Goal: Information Seeking & Learning: Understand process/instructions

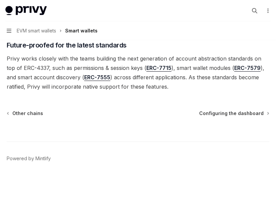
scroll to position [600, 0]
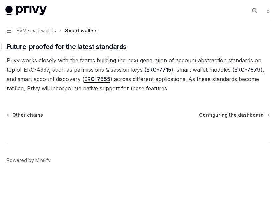
click at [39, 46] on span "Future-proofed for the latest standards" at bounding box center [67, 46] width 120 height 9
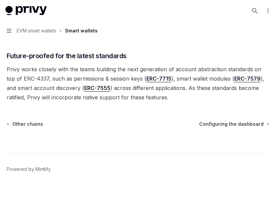
click at [34, 67] on span "Privy works closely with the teams building the next generation of account abst…" at bounding box center [138, 82] width 262 height 37
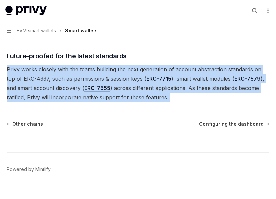
click at [34, 67] on span "Privy works closely with the teams building the next generation of account abst…" at bounding box center [138, 82] width 262 height 37
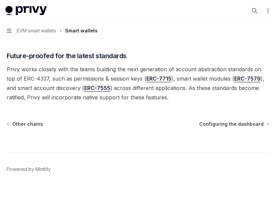
click at [37, 79] on span "Privy works closely with the teams building the next generation of account abst…" at bounding box center [138, 82] width 262 height 37
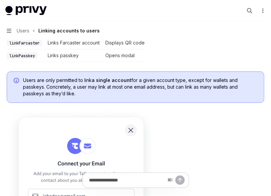
scroll to position [329, 0]
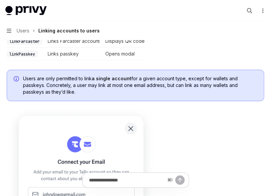
drag, startPoint x: 40, startPoint y: 85, endPoint x: 75, endPoint y: 95, distance: 36.2
click at [75, 95] on div "Users are only permitted to link a single account for a given account type, exc…" at bounding box center [136, 85] width 258 height 31
drag, startPoint x: 81, startPoint y: 94, endPoint x: 45, endPoint y: 84, distance: 37.7
click at [45, 84] on div "Users are only permitted to link a single account for a given account type, exc…" at bounding box center [136, 85] width 258 height 31
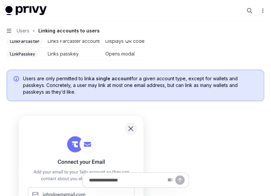
click at [45, 84] on span "Users are only permitted to link a single account for a given account type, exc…" at bounding box center [140, 85] width 235 height 20
drag, startPoint x: 44, startPoint y: 80, endPoint x: 80, endPoint y: 96, distance: 38.7
click at [80, 96] on div "Users are only permitted to link a single account for a given account type, exc…" at bounding box center [136, 85] width 258 height 31
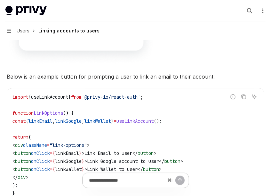
scroll to position [514, 0]
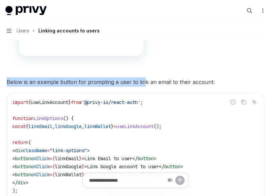
drag, startPoint x: 8, startPoint y: 81, endPoint x: 147, endPoint y: 82, distance: 139.1
click at [147, 82] on span "Below is an example button for prompting a user to link an email to their accou…" at bounding box center [136, 81] width 258 height 9
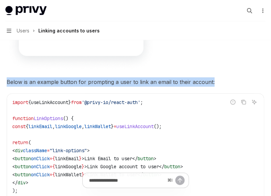
drag, startPoint x: 197, startPoint y: 80, endPoint x: -3, endPoint y: 83, distance: 200.2
click at [14, 83] on span "Below is an example button for prompting a user to link an email to their accou…" at bounding box center [136, 81] width 258 height 9
drag, startPoint x: 7, startPoint y: 80, endPoint x: 222, endPoint y: 77, distance: 215.6
click at [222, 77] on span "Below is an example button for prompting a user to link an email to their accou…" at bounding box center [136, 81] width 258 height 9
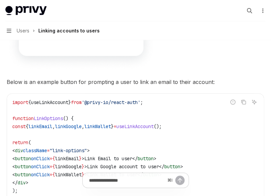
click at [222, 82] on span "Below is an example button for prompting a user to link an email to their accou…" at bounding box center [136, 81] width 258 height 9
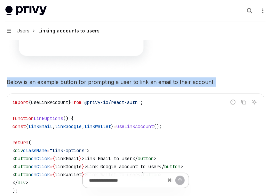
drag, startPoint x: 222, startPoint y: 82, endPoint x: 14, endPoint y: 83, distance: 207.9
click at [14, 83] on span "Below is an example button for prompting a user to link an email to their accou…" at bounding box center [136, 81] width 258 height 9
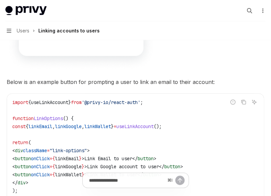
click at [16, 82] on span "Below is an example button for prompting a user to link an email to their accou…" at bounding box center [136, 81] width 258 height 9
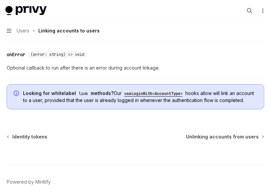
scroll to position [846, 0]
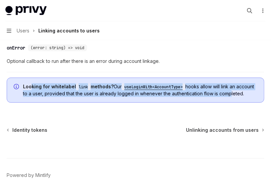
drag, startPoint x: 31, startPoint y: 83, endPoint x: 31, endPoint y: 102, distance: 18.7
click at [31, 102] on div "Looking for whitelabel link methods? Our useLoginWith<AccountType> hooks allow …" at bounding box center [136, 89] width 258 height 25
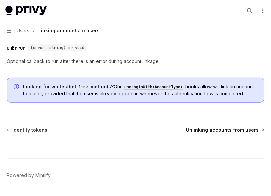
click at [205, 133] on span "Unlinking accounts from users" at bounding box center [222, 129] width 73 height 7
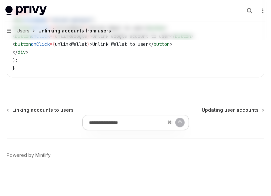
type textarea "*"
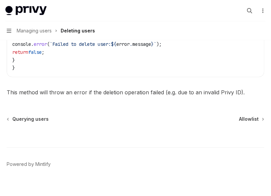
scroll to position [338, 0]
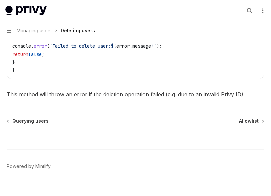
click at [45, 91] on span "This method will throw an error if the deletion operation failed (e.g. due to a…" at bounding box center [136, 94] width 258 height 9
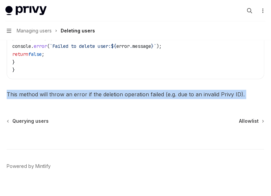
click at [45, 91] on span "This method will throw an error if the deletion operation failed (e.g. due to a…" at bounding box center [136, 94] width 258 height 9
click at [59, 92] on span "This method will throw an error if the deletion operation failed (e.g. due to a…" at bounding box center [136, 94] width 258 height 9
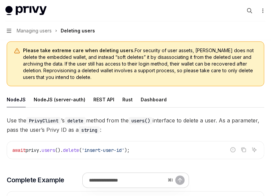
scroll to position [72, 0]
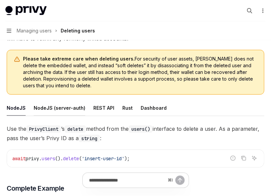
click at [70, 105] on div "NodeJS (server-auth)" at bounding box center [60, 108] width 52 height 16
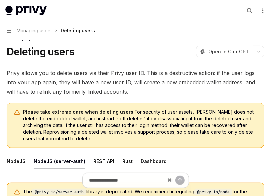
scroll to position [42, 0]
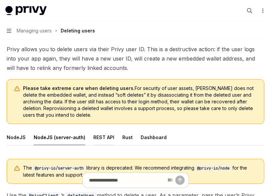
click at [104, 140] on div "REST API" at bounding box center [103, 137] width 21 height 16
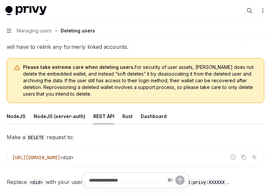
scroll to position [62, 0]
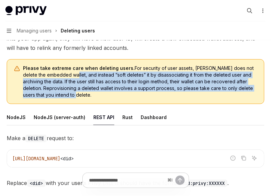
drag, startPoint x: 67, startPoint y: 73, endPoint x: 67, endPoint y: 97, distance: 24.0
click at [67, 96] on span "Please take extreme care when deleting users. For security of user assets, Priv…" at bounding box center [140, 81] width 235 height 33
click at [67, 97] on span "Please take extreme care when deleting users. For security of user assets, Priv…" at bounding box center [140, 81] width 235 height 33
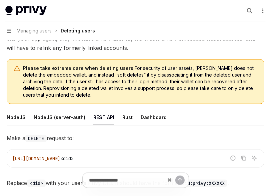
drag, startPoint x: 29, startPoint y: 82, endPoint x: 76, endPoint y: 98, distance: 49.5
click at [76, 98] on div "Please take extreme care when deleting users. For security of user assets, Priv…" at bounding box center [136, 81] width 258 height 45
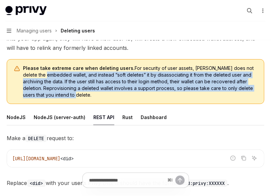
drag, startPoint x: 76, startPoint y: 98, endPoint x: 44, endPoint y: 76, distance: 38.9
click at [44, 76] on span "Please take extreme care when deleting users. For security of user assets, Priv…" at bounding box center [140, 81] width 235 height 33
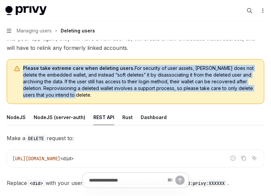
drag, startPoint x: 22, startPoint y: 91, endPoint x: 72, endPoint y: 98, distance: 50.5
click at [72, 98] on div "Please take extreme care when deleting users. For security of user assets, Priv…" at bounding box center [136, 81] width 258 height 45
click at [72, 98] on span "Please take extreme care when deleting users. For security of user assets, Priv…" at bounding box center [140, 81] width 235 height 33
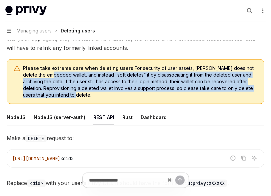
drag, startPoint x: 76, startPoint y: 97, endPoint x: 48, endPoint y: 73, distance: 37.2
click at [48, 73] on span "Please take extreme care when deleting users. For security of user assets, Priv…" at bounding box center [140, 81] width 235 height 33
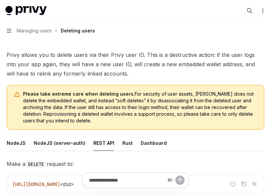
scroll to position [23, 0]
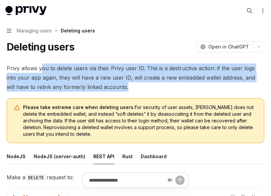
drag, startPoint x: 42, startPoint y: 70, endPoint x: 80, endPoint y: 96, distance: 45.9
click at [81, 83] on span "Privy allows you to delete users via their Privy user ID. This is a destructive…" at bounding box center [136, 77] width 258 height 28
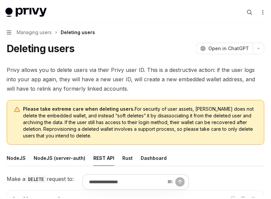
scroll to position [23, 0]
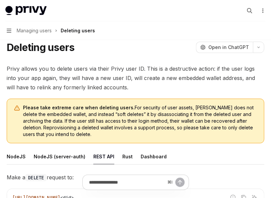
type textarea "*"
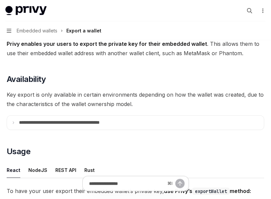
scroll to position [48, 0]
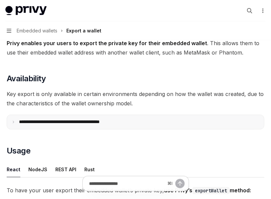
click at [17, 124] on summary "**********" at bounding box center [135, 122] width 257 height 14
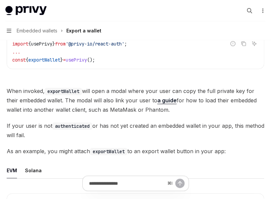
scroll to position [408, 0]
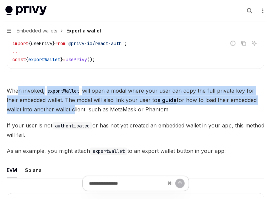
drag, startPoint x: 17, startPoint y: 91, endPoint x: 73, endPoint y: 107, distance: 58.9
click at [73, 107] on span "When invoked, exportWallet will open a modal where your user can copy the full …" at bounding box center [136, 100] width 258 height 28
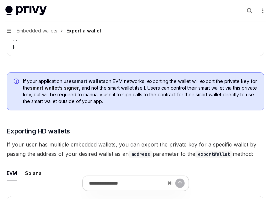
scroll to position [715, 0]
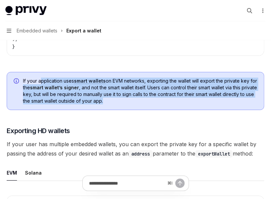
drag, startPoint x: 41, startPoint y: 81, endPoint x: 125, endPoint y: 110, distance: 88.4
click at [125, 110] on div "If your application uses smart wallets on EVM networks, exporting the wallet wi…" at bounding box center [136, 91] width 258 height 38
click at [128, 97] on span "If your application uses smart wallets on EVM networks, exporting the wallet wi…" at bounding box center [140, 90] width 235 height 27
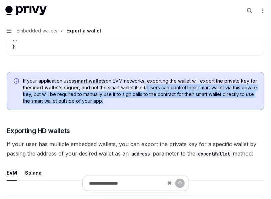
drag, startPoint x: 155, startPoint y: 88, endPoint x: 155, endPoint y: 108, distance: 19.4
click at [155, 108] on div "If your application uses smart wallets on EVM networks, exporting the wallet wi…" at bounding box center [136, 91] width 258 height 38
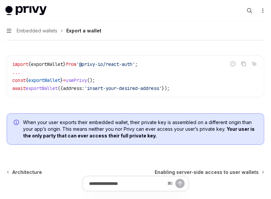
scroll to position [857, 0]
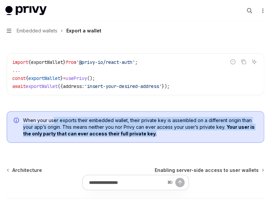
drag, startPoint x: 54, startPoint y: 122, endPoint x: 130, endPoint y: 145, distance: 79.3
click at [132, 136] on b "Your user is the only party that can ever access their full private key." at bounding box center [139, 130] width 232 height 12
drag, startPoint x: 161, startPoint y: 135, endPoint x: 21, endPoint y: 124, distance: 140.2
click at [21, 124] on div "When your user exports their embedded wallet, their private key is assembled on…" at bounding box center [136, 126] width 258 height 31
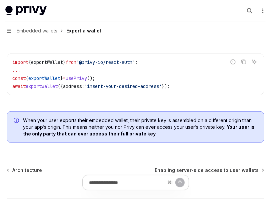
click at [29, 128] on span "When your user exports their embedded wallet, their private key is assembled on…" at bounding box center [140, 127] width 235 height 20
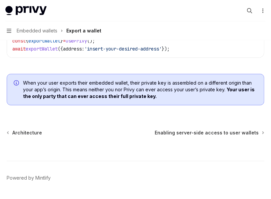
scroll to position [894, 0]
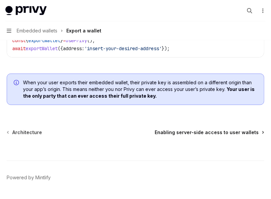
click at [169, 132] on span "Enabling server-side access to user wallets" at bounding box center [207, 132] width 104 height 7
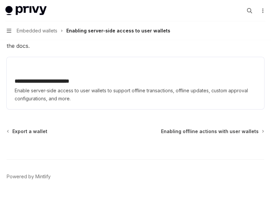
scroll to position [188, 0]
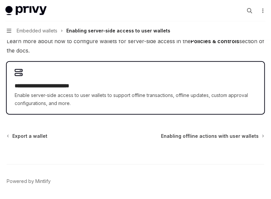
click at [147, 92] on span "Enable server-side access to user wallets to support offline transactions, offl…" at bounding box center [136, 99] width 242 height 16
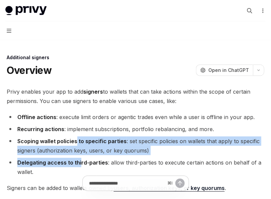
drag, startPoint x: 76, startPoint y: 144, endPoint x: 79, endPoint y: 165, distance: 21.2
click at [79, 165] on ul "Offline actions : execute limit orders or agentic trades even while a user is o…" at bounding box center [136, 144] width 258 height 64
click at [79, 165] on li "Delegating access to third-parties : allow third-parties to execute certain act…" at bounding box center [136, 166] width 258 height 19
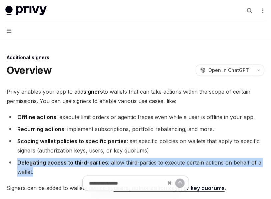
drag, startPoint x: 56, startPoint y: 169, endPoint x: 13, endPoint y: 164, distance: 43.7
click at [13, 164] on li "Delegating access to third-parties : allow third-parties to execute certain act…" at bounding box center [136, 166] width 258 height 19
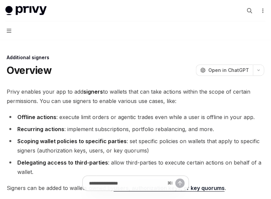
click at [22, 162] on strong "Delegating access to third-parties" at bounding box center [62, 162] width 91 height 7
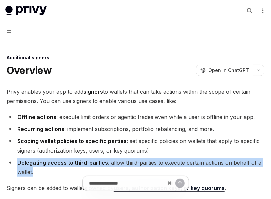
drag, startPoint x: 17, startPoint y: 162, endPoint x: 40, endPoint y: 169, distance: 23.7
click at [40, 169] on li "Delegating access to third-parties : allow third-parties to execute certain act…" at bounding box center [136, 166] width 258 height 19
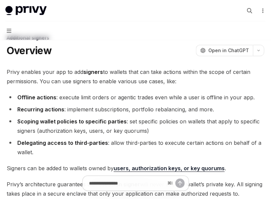
scroll to position [33, 0]
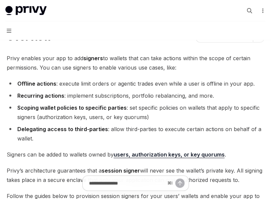
click at [28, 155] on span "Signers can be added to wallets owned by users, authorization keys, or key quor…" at bounding box center [136, 153] width 258 height 9
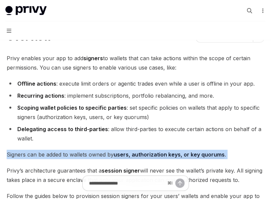
click at [28, 155] on span "Signers can be added to wallets owned by users, authorization keys, or key quor…" at bounding box center [136, 153] width 258 height 9
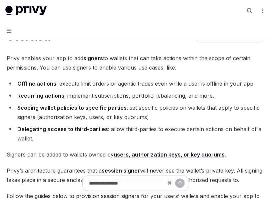
click at [37, 156] on span "Signers can be added to wallets owned by users, authorization keys, or key quor…" at bounding box center [136, 153] width 258 height 9
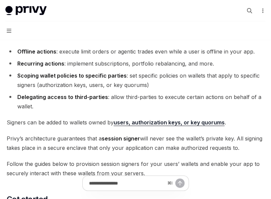
scroll to position [66, 0]
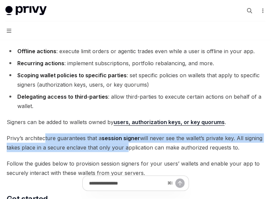
drag, startPoint x: 44, startPoint y: 137, endPoint x: 124, endPoint y: 152, distance: 81.5
click at [124, 152] on div "**********" at bounding box center [136, 144] width 258 height 246
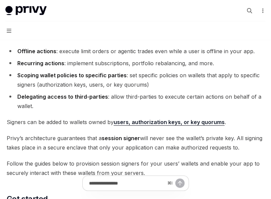
click at [124, 150] on span "Privy’s architecture guarantees that a session signer will never see the wallet…" at bounding box center [136, 142] width 258 height 19
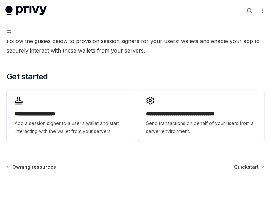
scroll to position [190, 0]
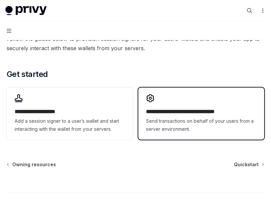
click at [176, 129] on span "Send transactions on behalf of your users from a server environment." at bounding box center [201, 125] width 110 height 16
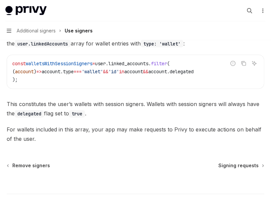
scroll to position [351, 0]
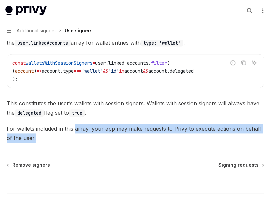
drag, startPoint x: 76, startPoint y: 129, endPoint x: 122, endPoint y: 136, distance: 46.2
click at [121, 136] on span "For wallets included in this array, your app may make requests to Privy to exec…" at bounding box center [136, 133] width 258 height 19
click at [122, 136] on span "For wallets included in this array, your app may make requests to Privy to exec…" at bounding box center [136, 133] width 258 height 19
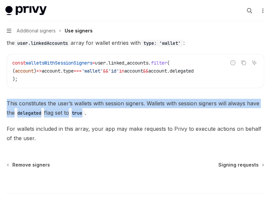
drag, startPoint x: 6, startPoint y: 102, endPoint x: 89, endPoint y: 112, distance: 83.6
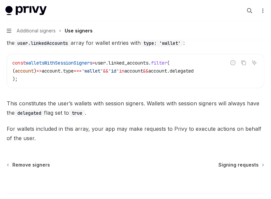
click at [85, 112] on code "true" at bounding box center [77, 112] width 16 height 7
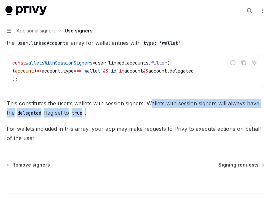
drag, startPoint x: 151, startPoint y: 103, endPoint x: 161, endPoint y: 114, distance: 14.9
click at [161, 114] on span "This constitutes the user’s wallets with session signers. Wallets with session …" at bounding box center [136, 108] width 258 height 19
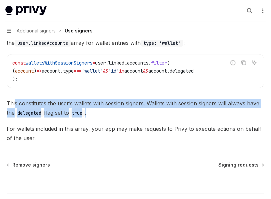
drag, startPoint x: 99, startPoint y: 112, endPoint x: 15, endPoint y: 104, distance: 84.5
click at [15, 104] on span "This constitutes the user’s wallets with session signers. Wallets with session …" at bounding box center [136, 108] width 258 height 19
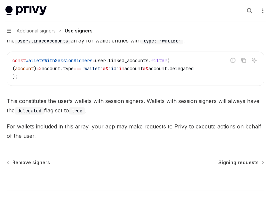
scroll to position [354, 0]
click at [214, 128] on span "For wallets included in this array, your app may make requests to Privy to exec…" at bounding box center [136, 130] width 258 height 19
click at [233, 160] on span "Signing requests" at bounding box center [239, 162] width 40 height 7
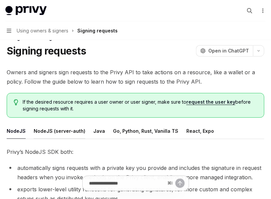
scroll to position [21, 0]
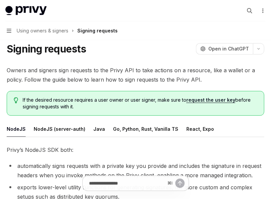
drag, startPoint x: 34, startPoint y: 97, endPoint x: 84, endPoint y: 110, distance: 51.9
click at [84, 110] on div "If the desired resource requires a user owner or user signer, make sure to requ…" at bounding box center [136, 103] width 258 height 25
drag, startPoint x: 87, startPoint y: 108, endPoint x: 25, endPoint y: 98, distance: 63.5
click at [25, 98] on span "If the desired resource requires a user owner or user signer, make sure to requ…" at bounding box center [140, 102] width 235 height 13
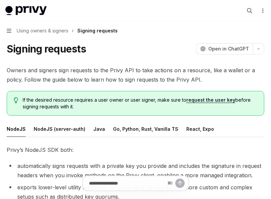
click at [25, 98] on span "If the desired resource requires a user owner or user signer, make sure to requ…" at bounding box center [140, 102] width 235 height 13
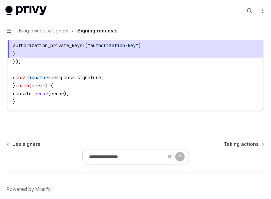
scroll to position [435, 0]
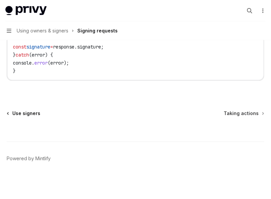
click at [12, 113] on span "Use signers" at bounding box center [26, 113] width 28 height 7
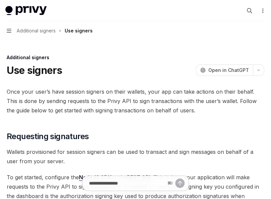
click at [12, 113] on span "Once your user’s have session signers on their wallets, your app can take actio…" at bounding box center [136, 101] width 258 height 28
type textarea "*"
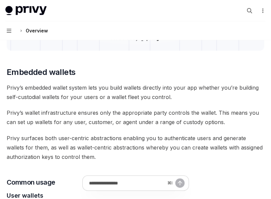
scroll to position [321, 0]
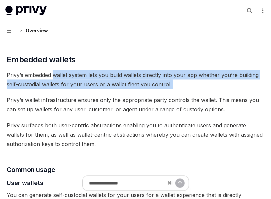
drag, startPoint x: 55, startPoint y: 76, endPoint x: 183, endPoint y: 89, distance: 129.1
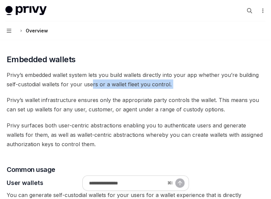
drag, startPoint x: 94, startPoint y: 86, endPoint x: 123, endPoint y: 92, distance: 29.8
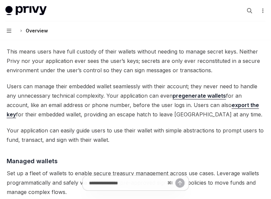
scroll to position [500, 0]
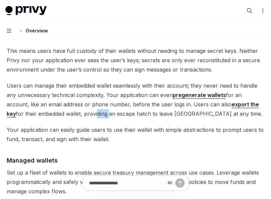
drag, startPoint x: 63, startPoint y: 109, endPoint x: 78, endPoint y: 118, distance: 17.7
click at [78, 118] on div "Privy builds wallet infrastructure that empowers users and applications to tran…" at bounding box center [136, 157] width 258 height 1140
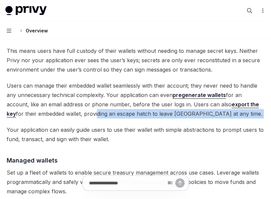
click at [78, 118] on div "Privy builds wallet infrastructure that empowers users and applications to tran…" at bounding box center [136, 157] width 258 height 1140
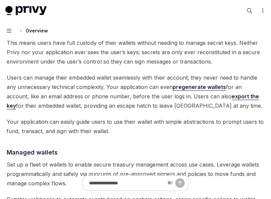
scroll to position [519, 0]
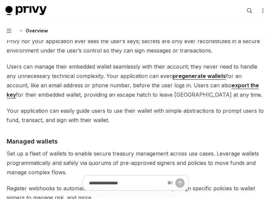
click at [50, 114] on span "Your application can easily guide users to use their wallet with simple abstrac…" at bounding box center [136, 115] width 258 height 19
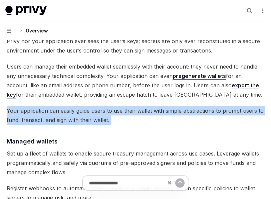
click at [50, 114] on span "Your application can easily guide users to use their wallet with simple abstrac…" at bounding box center [136, 115] width 258 height 19
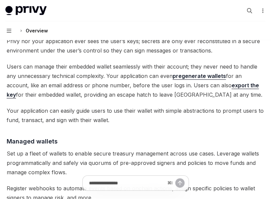
click at [51, 116] on span "Your application can easily guide users to use their wallet with simple abstrac…" at bounding box center [136, 115] width 258 height 19
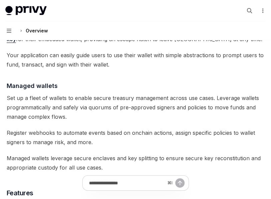
scroll to position [573, 0]
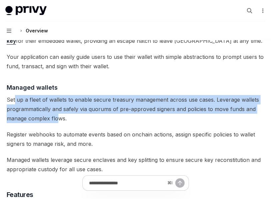
drag, startPoint x: 14, startPoint y: 100, endPoint x: 60, endPoint y: 123, distance: 51.3
click at [60, 123] on div "Privy builds wallet infrastructure that empowers users and applications to tran…" at bounding box center [136, 84] width 258 height 1140
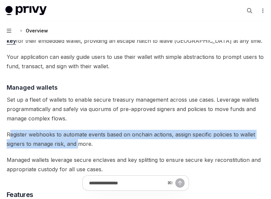
drag, startPoint x: 11, startPoint y: 136, endPoint x: 88, endPoint y: 146, distance: 78.4
click at [88, 146] on span "Register webhooks to automate events based on onchain actions, assign specific …" at bounding box center [136, 138] width 258 height 19
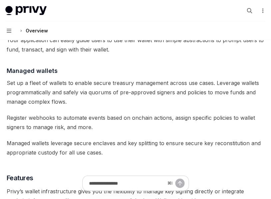
scroll to position [602, 0]
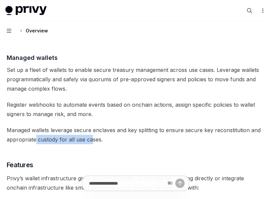
drag, startPoint x: 37, startPoint y: 134, endPoint x: 97, endPoint y: 140, distance: 59.7
click at [97, 140] on span "Managed wallets leverage secure enclaves and key splitting to ensure secure key…" at bounding box center [136, 134] width 258 height 19
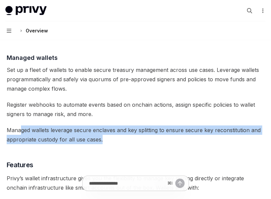
drag, startPoint x: 105, startPoint y: 140, endPoint x: 20, endPoint y: 132, distance: 86.2
click at [20, 132] on span "Managed wallets leverage secure enclaves and key splitting to ensure secure key…" at bounding box center [136, 134] width 258 height 19
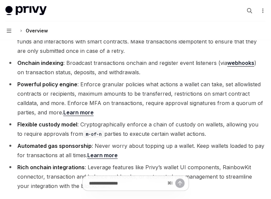
scroll to position [849, 0]
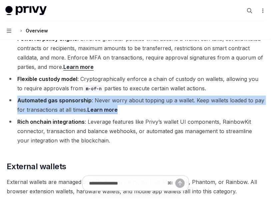
drag, startPoint x: 17, startPoint y: 100, endPoint x: 146, endPoint y: 113, distance: 129.8
click at [146, 113] on li "Automated gas sponsorship : Never worry about topping up a wallet. Keep wallets…" at bounding box center [136, 104] width 258 height 19
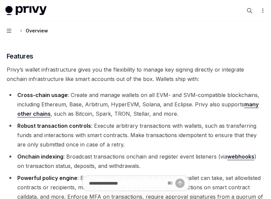
scroll to position [709, 0]
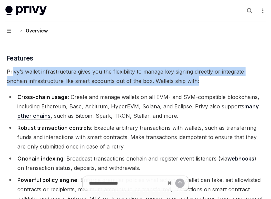
drag, startPoint x: 12, startPoint y: 70, endPoint x: 180, endPoint y: 90, distance: 169.0
drag, startPoint x: 203, startPoint y: 80, endPoint x: -1, endPoint y: 73, distance: 204.0
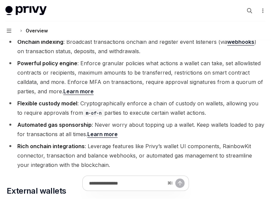
scroll to position [833, 0]
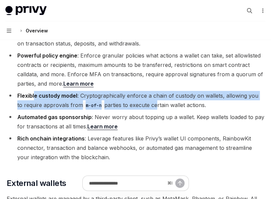
drag, startPoint x: 34, startPoint y: 95, endPoint x: 151, endPoint y: 106, distance: 117.3
click at [151, 106] on li "Flexible custody model : Cryptographically enforce a chain of custody on wallet…" at bounding box center [136, 100] width 258 height 19
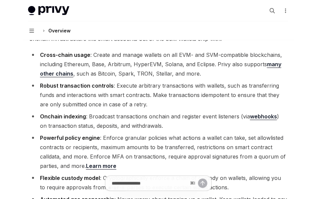
scroll to position [745, 0]
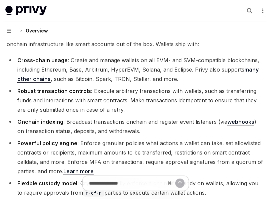
type textarea "*"
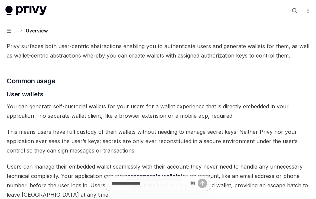
scroll to position [263, 0]
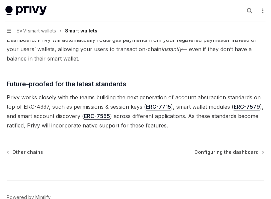
scroll to position [550, 0]
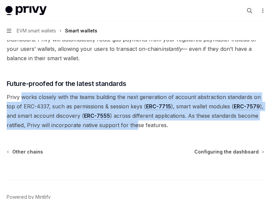
drag, startPoint x: 22, startPoint y: 95, endPoint x: 137, endPoint y: 122, distance: 117.6
click at [137, 122] on span "Privy works closely with the teams building the next generation of account abst…" at bounding box center [136, 110] width 258 height 37
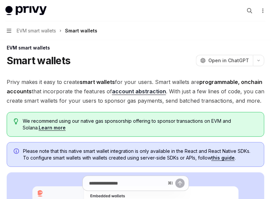
scroll to position [1, 0]
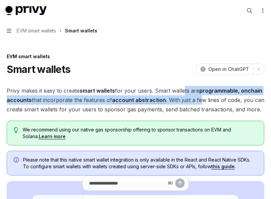
drag, startPoint x: 181, startPoint y: 91, endPoint x: 199, endPoint y: 104, distance: 22.0
click at [199, 104] on span "Privy makes it easy to create smart wallets for your users. Smart wallets are p…" at bounding box center [136, 100] width 258 height 28
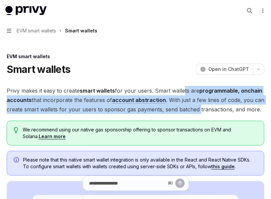
click at [199, 104] on span "Privy makes it easy to create smart wallets for your users. Smart wallets are p…" at bounding box center [136, 100] width 258 height 28
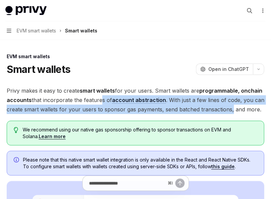
drag, startPoint x: 98, startPoint y: 102, endPoint x: 232, endPoint y: 106, distance: 134.2
click at [232, 106] on span "Privy makes it easy to create smart wallets for your users. Smart wallets are p…" at bounding box center [136, 100] width 258 height 28
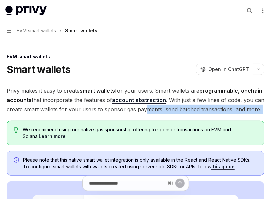
drag, startPoint x: 68, startPoint y: 115, endPoint x: 146, endPoint y: 109, distance: 77.9
click at [146, 109] on span "Privy makes it easy to create smart wallets for your users. Smart wallets are p…" at bounding box center [136, 100] width 258 height 28
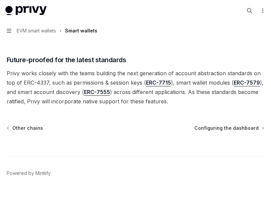
scroll to position [589, 0]
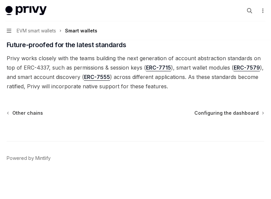
type textarea "*"
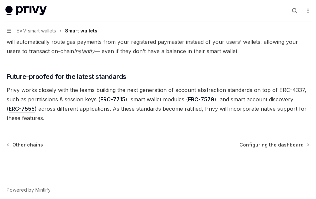
scroll to position [545, 0]
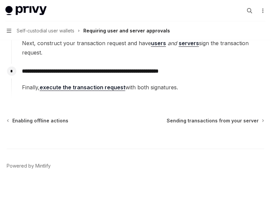
scroll to position [178, 0]
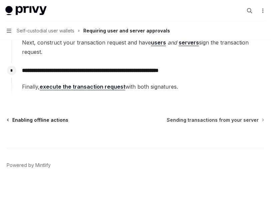
click at [39, 120] on span "Enabling offline actions" at bounding box center [40, 119] width 56 height 7
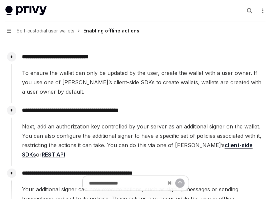
scroll to position [213, 0]
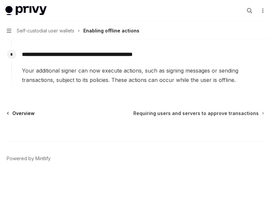
click at [23, 112] on span "Overview" at bounding box center [23, 113] width 22 height 7
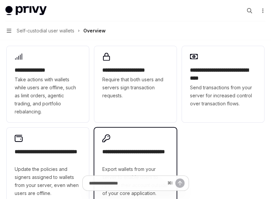
scroll to position [150, 0]
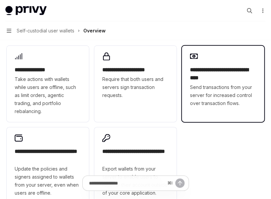
click at [199, 110] on div "**********" at bounding box center [223, 80] width 82 height 68
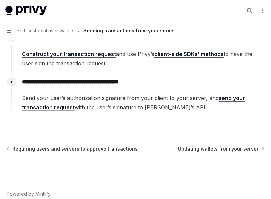
scroll to position [190, 0]
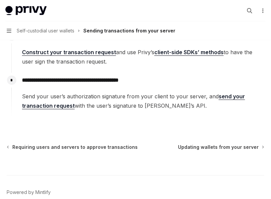
click at [226, 91] on span "Send your user’s authorization signature from your client to your server, and s…" at bounding box center [143, 100] width 242 height 19
click at [225, 94] on link "send your transaction request" at bounding box center [133, 101] width 223 height 16
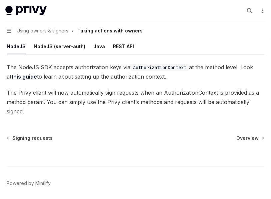
scroll to position [94, 0]
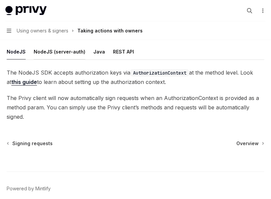
click at [67, 52] on div "NodeJS (server-auth)" at bounding box center [60, 52] width 52 height 16
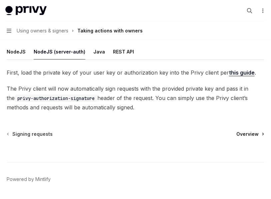
click at [249, 132] on span "Overview" at bounding box center [248, 133] width 22 height 7
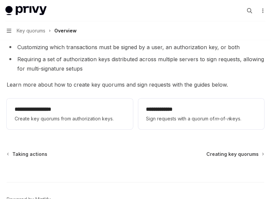
scroll to position [127, 0]
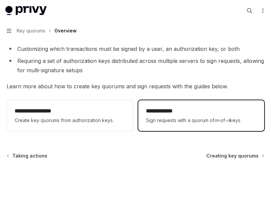
click at [233, 123] on span "Sign requests with a quorum of m -of- n keys." at bounding box center [201, 120] width 110 height 8
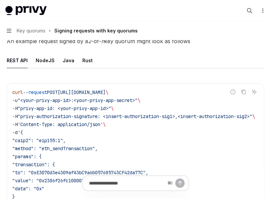
scroll to position [129, 0]
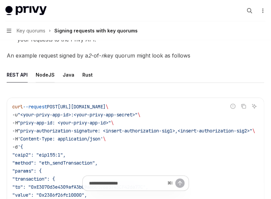
click at [40, 74] on div "NodeJS" at bounding box center [45, 75] width 19 height 16
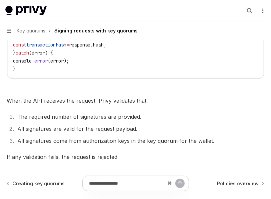
scroll to position [493, 0]
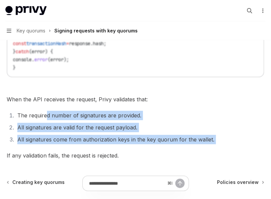
drag, startPoint x: 46, startPoint y: 111, endPoint x: 41, endPoint y: 149, distance: 38.0
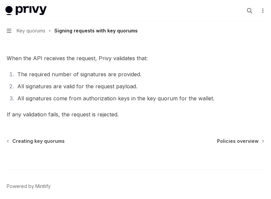
scroll to position [561, 0]
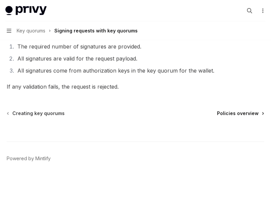
click at [228, 115] on span "Policies overview" at bounding box center [238, 113] width 42 height 7
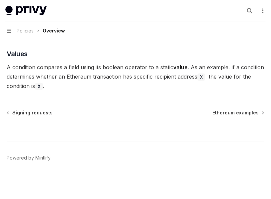
scroll to position [2044, 0]
click at [230, 116] on span "Ethereum examples" at bounding box center [236, 112] width 46 height 7
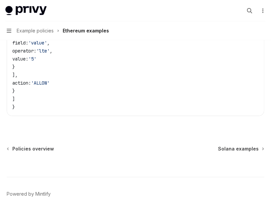
scroll to position [4003, 0]
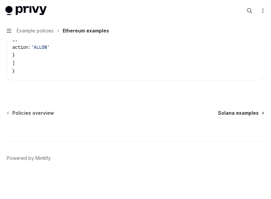
click at [242, 111] on span "Solana examples" at bounding box center [238, 112] width 41 height 7
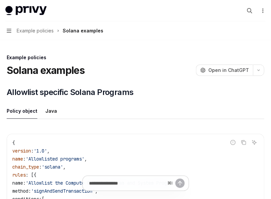
click at [6, 29] on button "Navigation Example policies Solana examples" at bounding box center [135, 30] width 271 height 19
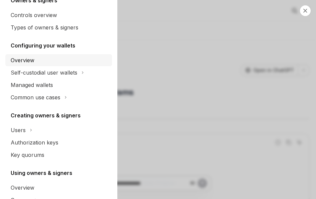
scroll to position [51, 0]
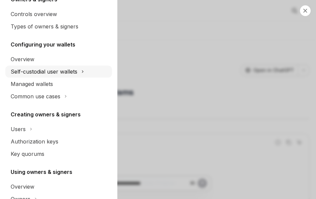
click at [26, 70] on div "Self-custodial user wallets" at bounding box center [44, 71] width 67 height 8
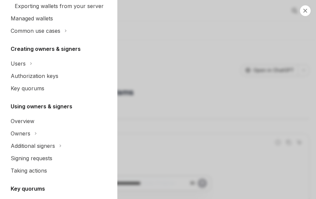
scroll to position [212, 0]
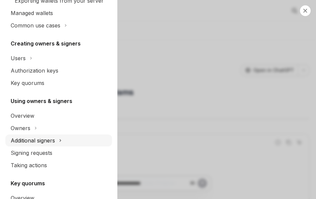
click at [17, 139] on div "Additional signers" at bounding box center [33, 140] width 44 height 8
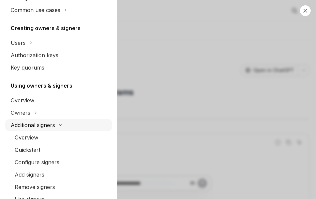
scroll to position [239, 0]
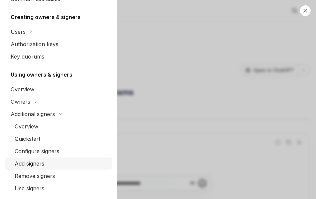
click at [20, 160] on div "Add signers" at bounding box center [30, 163] width 30 height 8
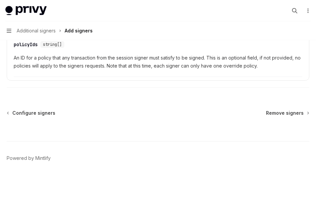
scroll to position [404, 0]
click at [24, 114] on span "Configure signers" at bounding box center [33, 112] width 43 height 7
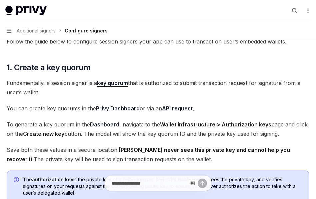
scroll to position [51, 0]
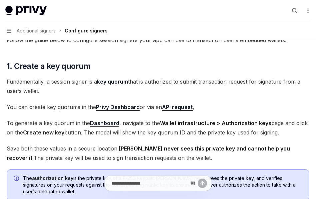
click at [109, 82] on link "key quorum" at bounding box center [112, 81] width 31 height 7
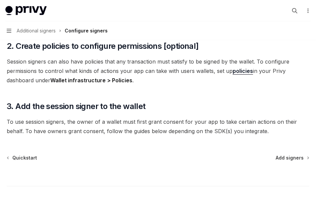
scroll to position [245, 0]
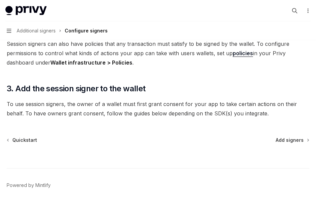
click at [37, 139] on div "Quickstart Add signers" at bounding box center [158, 139] width 303 height 7
click at [30, 139] on span "Quickstart" at bounding box center [24, 139] width 25 height 7
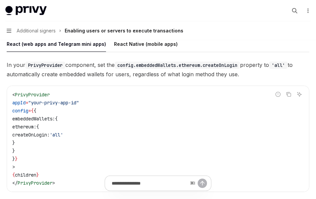
scroll to position [634, 0]
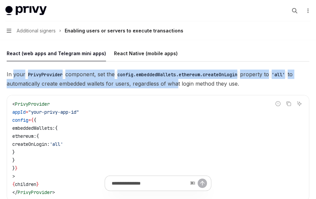
drag, startPoint x: 13, startPoint y: 75, endPoint x: 175, endPoint y: 88, distance: 162.7
click at [175, 88] on div "In your PrivyProvider component, set the config.embeddedWallets.ethereum.create…" at bounding box center [158, 140] width 303 height 142
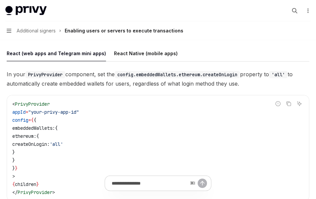
drag, startPoint x: 254, startPoint y: 80, endPoint x: 24, endPoint y: 75, distance: 229.9
click at [24, 75] on span "In your PrivyProvider component, set the config.embeddedWallets.ethereum.create…" at bounding box center [158, 78] width 303 height 19
click at [89, 70] on span "In your PrivyProvider component, set the config.embeddedWallets.ethereum.create…" at bounding box center [158, 78] width 303 height 19
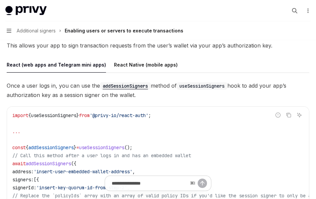
scroll to position [986, 0]
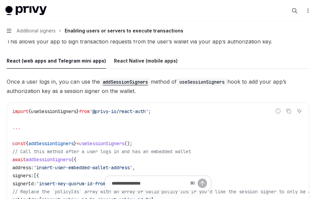
drag, startPoint x: 15, startPoint y: 81, endPoint x: 138, endPoint y: 93, distance: 123.4
click at [138, 93] on span "Once a user logs in, you can use the addSessionSigners method of useSessionSign…" at bounding box center [158, 86] width 303 height 19
drag, startPoint x: 159, startPoint y: 94, endPoint x: 36, endPoint y: 81, distance: 124.2
click at [36, 81] on span "Once a user logs in, you can use the addSessionSigners method of useSessionSign…" at bounding box center [158, 86] width 303 height 19
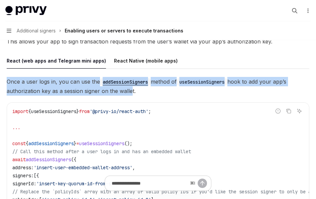
drag, startPoint x: 8, startPoint y: 81, endPoint x: 128, endPoint y: 94, distance: 121.2
click at [128, 94] on span "Once a user logs in, you can use the addSessionSigners method of useSessionSign…" at bounding box center [158, 86] width 303 height 19
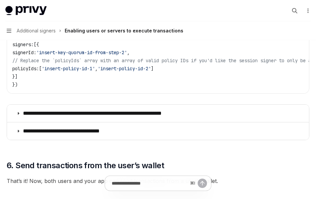
scroll to position [1122, 0]
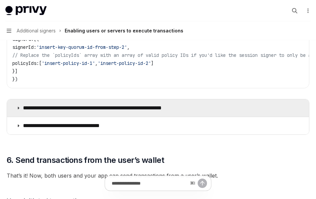
click at [18, 110] on icon at bounding box center [18, 108] width 4 height 4
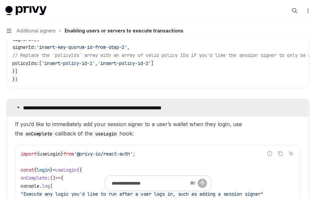
click at [18, 109] on icon at bounding box center [18, 107] width 4 height 4
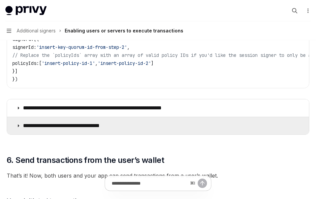
click at [19, 127] on icon at bounding box center [18, 125] width 4 height 4
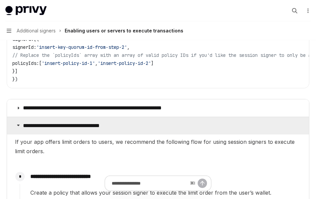
click at [19, 127] on icon at bounding box center [18, 125] width 4 height 4
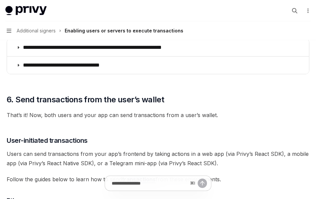
scroll to position [1182, 0]
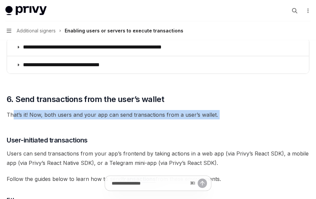
drag, startPoint x: 14, startPoint y: 117, endPoint x: 123, endPoint y: 124, distance: 108.7
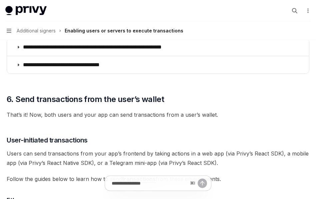
click at [121, 119] on span "That’s it! Now, both users and your app can send transactions from a user’s wal…" at bounding box center [158, 114] width 303 height 9
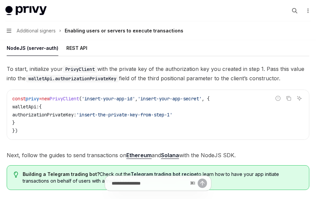
scroll to position [1607, 0]
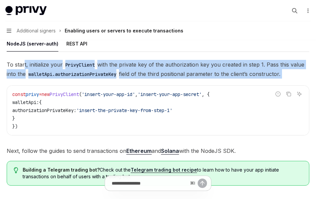
drag, startPoint x: 25, startPoint y: 68, endPoint x: 186, endPoint y: 91, distance: 163.4
click at [186, 91] on div "To start, initialize your PrivyClient with the private key of the authorization…" at bounding box center [158, 107] width 303 height 95
click at [170, 73] on span "To start, initialize your PrivyClient with the private key of the authorization…" at bounding box center [158, 69] width 303 height 19
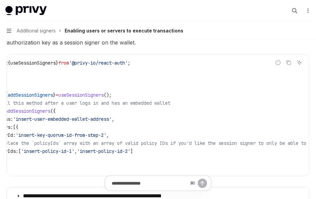
scroll to position [0, 0]
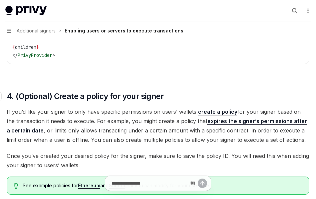
scroll to position [771, 0]
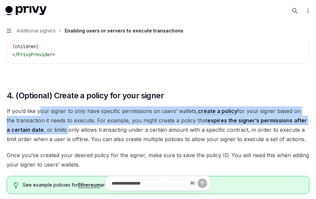
drag, startPoint x: 39, startPoint y: 109, endPoint x: 63, endPoint y: 125, distance: 29.2
click at [63, 125] on span "If you’d like your signer to only have specific permissions on users’ wallets, …" at bounding box center [158, 124] width 303 height 37
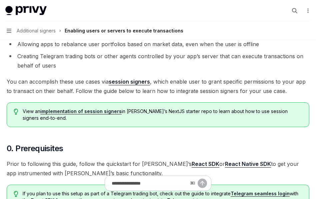
scroll to position [88, 0]
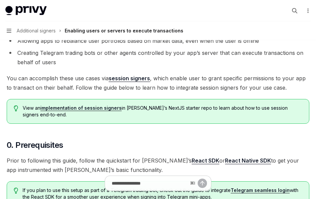
click at [146, 107] on span "View an implementation of session signers in Privy’s NextJS starter repo to lea…" at bounding box center [163, 110] width 280 height 13
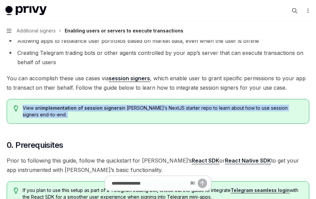
click at [146, 107] on span "View an implementation of session signers in Privy’s NextJS starter repo to lea…" at bounding box center [163, 110] width 280 height 13
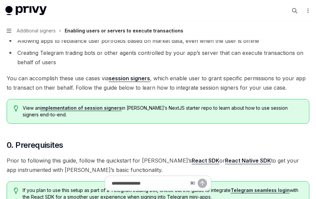
click at [146, 112] on span "View an implementation of session signers in Privy’s NextJS starter repo to lea…" at bounding box center [163, 110] width 280 height 13
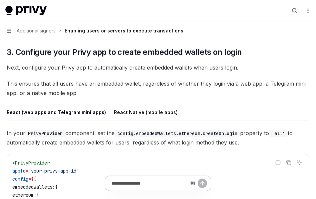
scroll to position [569, 0]
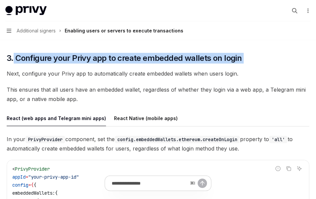
drag, startPoint x: 13, startPoint y: 57, endPoint x: 247, endPoint y: 64, distance: 234.3
drag, startPoint x: 251, startPoint y: 63, endPoint x: -11, endPoint y: 56, distance: 261.6
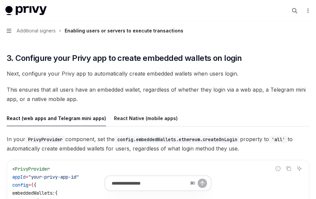
click at [35, 87] on span "This ensures that all users have an embedded wallet, regardless of whether they…" at bounding box center [158, 94] width 303 height 19
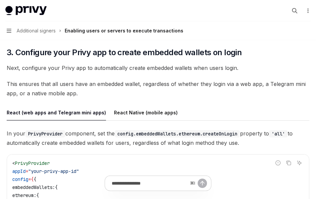
scroll to position [576, 0]
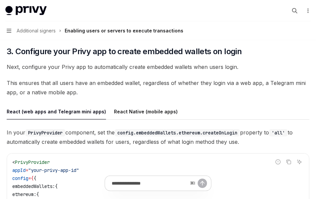
click at [76, 86] on span "This ensures that all users have an embedded wallet, regardless of whether they…" at bounding box center [158, 87] width 303 height 19
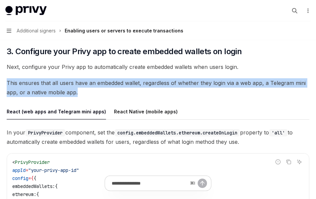
click at [76, 86] on span "This ensures that all users have an embedded wallet, regardless of whether they…" at bounding box center [158, 87] width 303 height 19
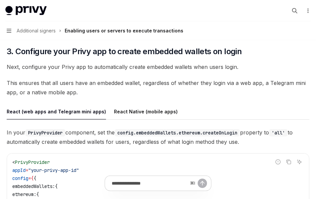
click at [70, 86] on span "This ensures that all users have an embedded wallet, regardless of whether they…" at bounding box center [158, 87] width 303 height 19
click at [71, 93] on span "This ensures that all users have an embedded wallet, regardless of whether they…" at bounding box center [158, 87] width 303 height 19
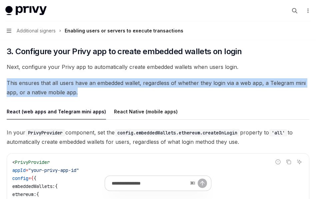
click at [71, 93] on span "This ensures that all users have an embedded wallet, regardless of whether they…" at bounding box center [158, 87] width 303 height 19
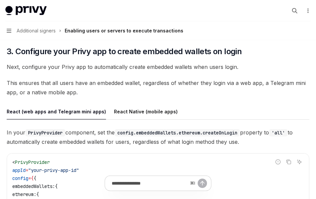
click at [80, 93] on span "This ensures that all users have an embedded wallet, regardless of whether they…" at bounding box center [158, 87] width 303 height 19
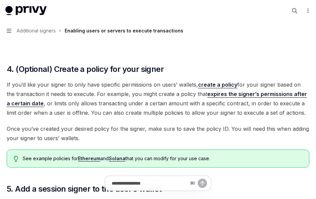
scroll to position [803, 0]
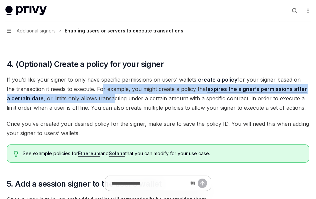
drag, startPoint x: 89, startPoint y: 91, endPoint x: 108, endPoint y: 100, distance: 21.3
click at [108, 100] on span "If you’d like your signer to only have specific permissions on users’ wallets, …" at bounding box center [158, 93] width 303 height 37
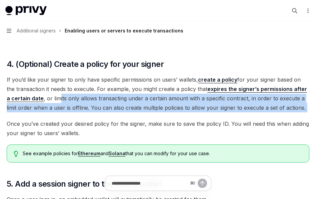
drag, startPoint x: 52, startPoint y: 99, endPoint x: 135, endPoint y: 122, distance: 86.2
click at [135, 122] on div "A common setup for Privy apps is to configure wallets such that both users and …" at bounding box center [158, 136] width 303 height 1705
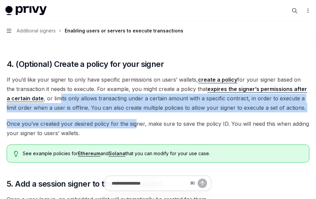
click at [135, 122] on span "Once you’ve created your desired policy for the signer, make sure to save the p…" at bounding box center [158, 128] width 303 height 19
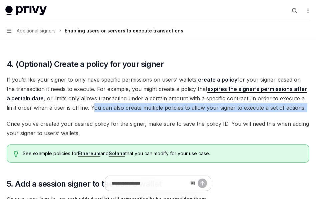
drag, startPoint x: 80, startPoint y: 105, endPoint x: 278, endPoint y: 114, distance: 198.4
click at [271, 114] on div "A common setup for Privy apps is to configure wallets such that both users and …" at bounding box center [158, 136] width 303 height 1705
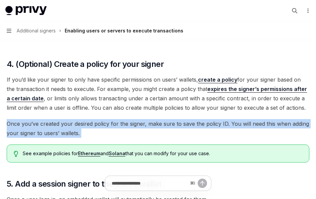
drag, startPoint x: 5, startPoint y: 125, endPoint x: 105, endPoint y: 144, distance: 101.2
click at [105, 144] on div "Additional signers Enabling users or servers to execute transactions OpenAI Ope…" at bounding box center [158, 174] width 306 height 1846
click at [105, 144] on div "See example policies for Ethereum and Solana that you can modify for your use c…" at bounding box center [158, 153] width 303 height 18
drag, startPoint x: 87, startPoint y: 135, endPoint x: 10, endPoint y: 124, distance: 78.5
click at [10, 124] on span "Once you’ve created your desired policy for the signer, make sure to save the p…" at bounding box center [158, 128] width 303 height 19
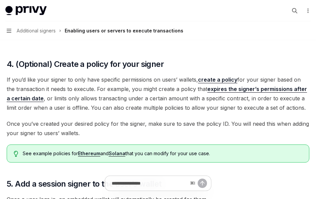
click at [16, 125] on span "Once you’ve created your desired policy for the signer, make sure to save the p…" at bounding box center [158, 128] width 303 height 19
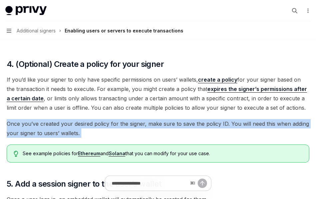
drag, startPoint x: 3, startPoint y: 125, endPoint x: 93, endPoint y: 139, distance: 91.2
click at [93, 139] on div "Overview Owners & signers Controls overview Types of owners & signers Configuri…" at bounding box center [158, 147] width 316 height 1900
click at [93, 139] on div "A common setup for Privy apps is to configure wallets such that both users and …" at bounding box center [158, 136] width 303 height 1705
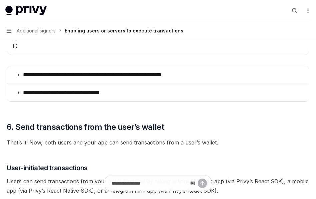
scroll to position [1176, 0]
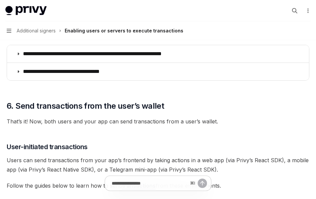
click at [41, 121] on span "That’s it! Now, both users and your app can send transactions from a user’s wal…" at bounding box center [158, 120] width 303 height 9
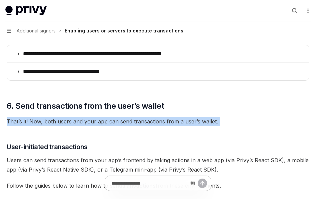
click at [41, 121] on span "That’s it! Now, both users and your app can send transactions from a user’s wal…" at bounding box center [158, 120] width 303 height 9
click at [72, 125] on span "That’s it! Now, both users and your app can send transactions from a user’s wal…" at bounding box center [158, 120] width 303 height 9
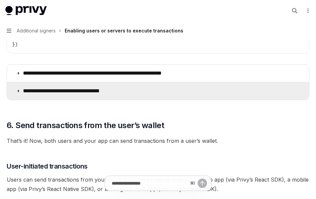
scroll to position [1156, 0]
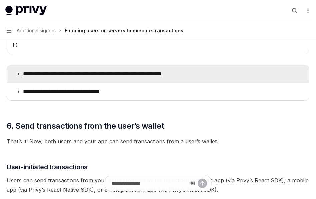
click at [32, 72] on summary "**********" at bounding box center [158, 73] width 302 height 17
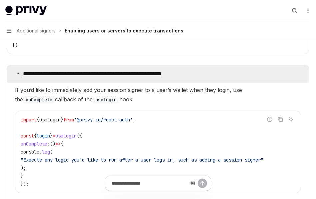
click at [32, 72] on summary "**********" at bounding box center [158, 73] width 302 height 17
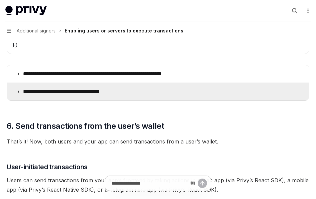
click at [29, 92] on p "**********" at bounding box center [69, 91] width 93 height 7
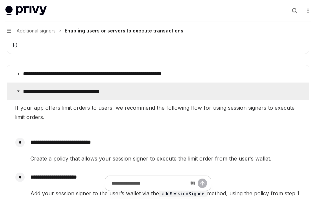
click at [29, 92] on p "**********" at bounding box center [69, 91] width 93 height 7
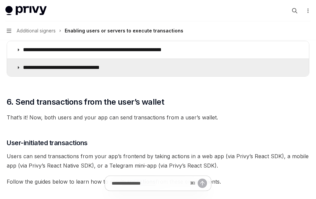
scroll to position [1170, 0]
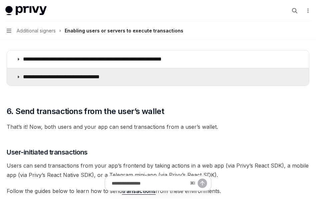
click at [29, 80] on p "**********" at bounding box center [69, 76] width 93 height 7
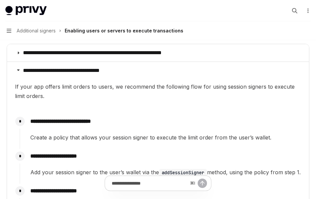
scroll to position [1179, 0]
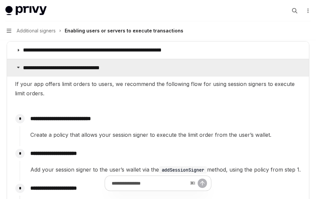
click at [24, 69] on p "**********" at bounding box center [69, 67] width 93 height 7
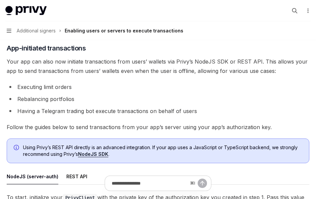
scroll to position [1594, 0]
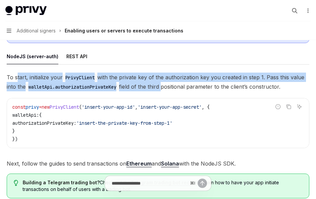
drag, startPoint x: 16, startPoint y: 81, endPoint x: 165, endPoint y: 90, distance: 149.4
click at [165, 90] on span "To start, initialize your PrivyClient with the private key of the authorization…" at bounding box center [158, 81] width 303 height 19
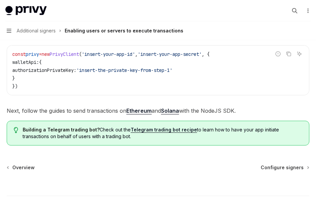
scroll to position [1650, 0]
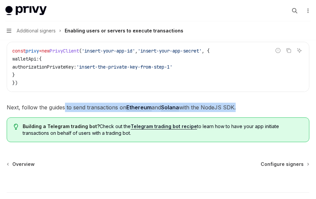
drag, startPoint x: 64, startPoint y: 109, endPoint x: 92, endPoint y: 125, distance: 32.3
click at [92, 125] on div "Building a Telegram trading bot? Check out the Telegram trading bot recipe to l…" at bounding box center [158, 129] width 303 height 25
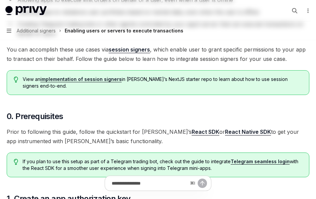
scroll to position [0, 0]
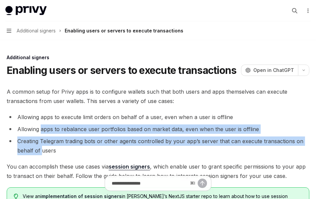
drag, startPoint x: 41, startPoint y: 132, endPoint x: 41, endPoint y: 149, distance: 16.7
click at [41, 149] on ul "Allowing apps to execute limit orders on behalf of a user, even when a user is …" at bounding box center [158, 133] width 303 height 43
click at [41, 149] on li "Creating Telegram trading bots or other agents controlled by your app’s server …" at bounding box center [158, 145] width 303 height 19
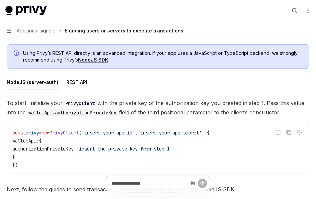
scroll to position [1554, 0]
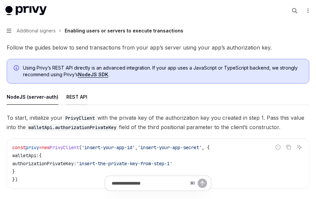
click at [73, 98] on div "REST API" at bounding box center [76, 97] width 21 height 16
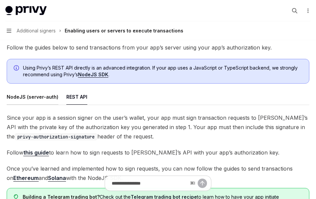
click at [39, 102] on div "NodeJS (server-auth)" at bounding box center [33, 97] width 52 height 16
type textarea "*"
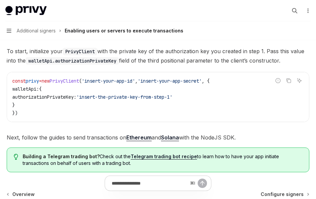
scroll to position [1621, 0]
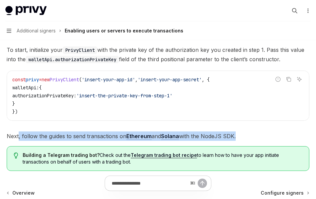
drag, startPoint x: 19, startPoint y: 140, endPoint x: 233, endPoint y: 141, distance: 213.9
click at [233, 140] on span "Next, follow the guides to send transactions on Ethereum and Solana with the No…" at bounding box center [158, 135] width 303 height 9
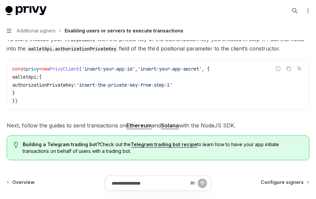
scroll to position [1633, 0]
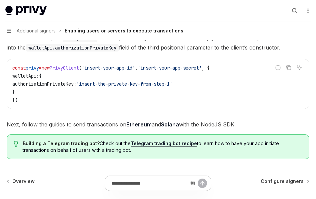
drag, startPoint x: 96, startPoint y: 147, endPoint x: 111, endPoint y: 155, distance: 17.1
click at [111, 155] on div "Building a Telegram trading bot? Check out the Telegram trading bot recipe to l…" at bounding box center [158, 146] width 303 height 25
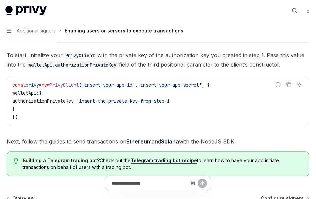
scroll to position [1624, 0]
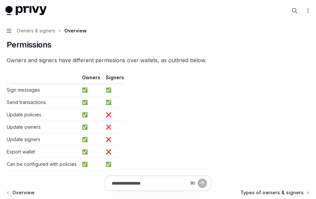
scroll to position [533, 0]
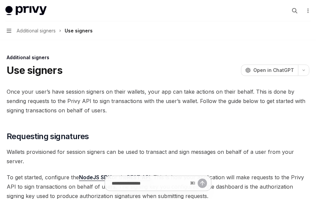
click at [48, 29] on span "Additional signers" at bounding box center [36, 31] width 39 height 8
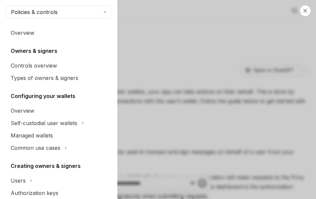
click at [158, 34] on div "Close navigation Policies & controls Overview Owners & signers Controls overvie…" at bounding box center [158, 99] width 316 height 199
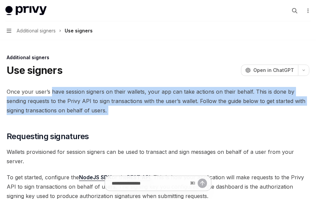
drag, startPoint x: 50, startPoint y: 92, endPoint x: 66, endPoint y: 116, distance: 28.9
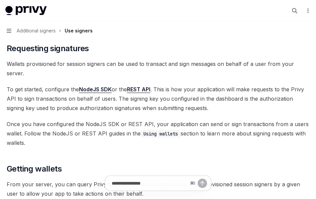
scroll to position [91, 0]
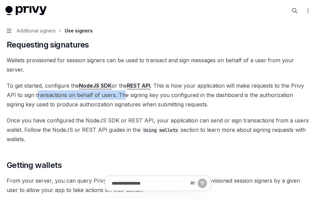
drag, startPoint x: 36, startPoint y: 95, endPoint x: 123, endPoint y: 94, distance: 87.1
click at [123, 94] on span "To get started, configure the NodeJS SDK or the REST API . This is how your app…" at bounding box center [158, 95] width 303 height 28
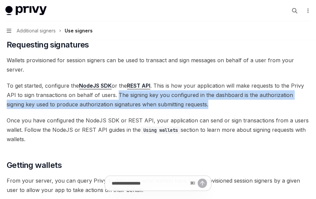
drag, startPoint x: 117, startPoint y: 94, endPoint x: 197, endPoint y: 104, distance: 81.1
click at [197, 104] on span "To get started, configure the NodeJS SDK or the REST API . This is how your app…" at bounding box center [158, 95] width 303 height 28
drag, startPoint x: 207, startPoint y: 107, endPoint x: 117, endPoint y: 97, distance: 90.3
click at [117, 97] on span "To get started, configure the NodeJS SDK or the REST API . This is how your app…" at bounding box center [158, 95] width 303 height 28
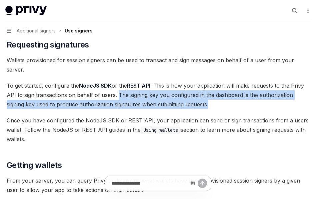
click at [117, 97] on span "To get started, configure the NodeJS SDK or the REST API . This is how your app…" at bounding box center [158, 95] width 303 height 28
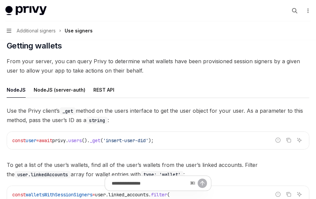
scroll to position [210, 0]
click at [55, 92] on div "NodeJS (server-auth)" at bounding box center [60, 90] width 52 height 16
type textarea "*"
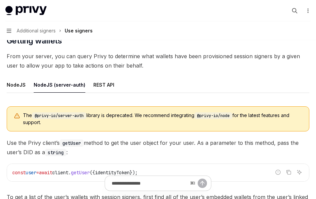
scroll to position [216, 0]
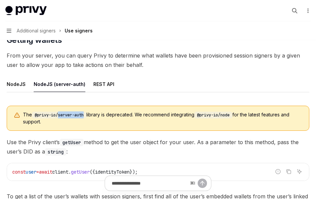
drag, startPoint x: 87, startPoint y: 114, endPoint x: 61, endPoint y: 114, distance: 25.7
click at [61, 114] on code "@privy-io/server-auth" at bounding box center [59, 114] width 54 height 7
copy code "server-auth"
click at [131, 121] on span "The @privy-io/server-auth library is deprecated. We recommend integrating @priv…" at bounding box center [163, 118] width 280 height 14
drag, startPoint x: 138, startPoint y: 115, endPoint x: 35, endPoint y: 116, distance: 102.8
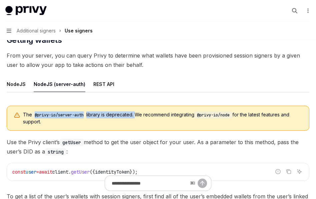
click at [35, 116] on span "The @privy-io/server-auth library is deprecated. We recommend integrating @priv…" at bounding box center [163, 118] width 280 height 14
copy span "@privy-io/server-auth library is deprecated."
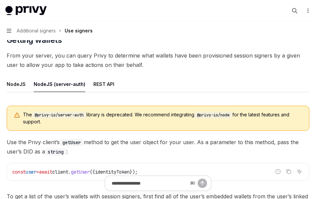
click at [90, 110] on div "The @privy-io/server-auth library is deprecated. We recommend integrating @priv…" at bounding box center [158, 117] width 303 height 25
copy span "The @privy-io/server-auth library is deprecated. We recommend integrating @priv…"
drag, startPoint x: 46, startPoint y: 123, endPoint x: 23, endPoint y: 113, distance: 24.4
click at [23, 113] on span "The @privy-io/server-auth library is deprecated. We recommend integrating @priv…" at bounding box center [163, 118] width 280 height 14
click at [146, 142] on span "Use the Privy client’s getUser method to get the user object for your user. As …" at bounding box center [158, 146] width 303 height 19
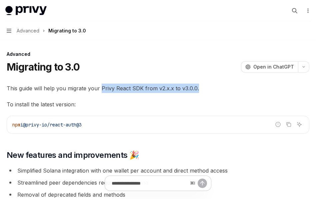
drag, startPoint x: 100, startPoint y: 87, endPoint x: 208, endPoint y: 84, distance: 107.8
click at [208, 84] on span "This guide will help you migrate your Privy React SDK from v2.x.x to v3.0.0." at bounding box center [158, 87] width 303 height 9
copy span "Privy React SDK from v2.x.x to v3.0.0."
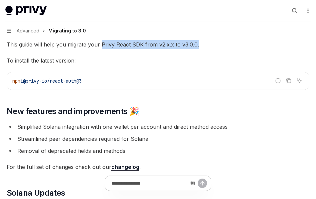
scroll to position [48, 0]
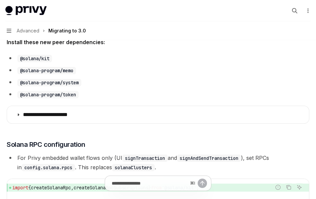
scroll to position [274, 0]
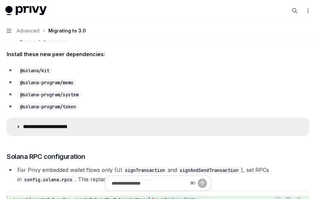
click at [16, 128] on summary "**********" at bounding box center [158, 126] width 302 height 17
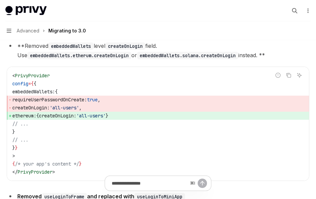
scroll to position [2881, 0]
